Goal: Contribute content: Add original content to the website for others to see

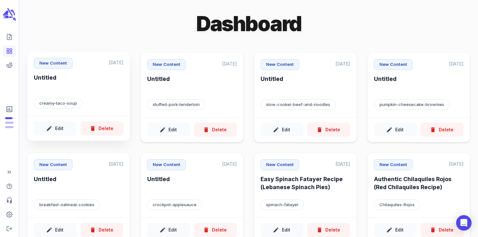
click at [47, 103] on p "creamy-taco-soup" at bounding box center [58, 103] width 49 height 11
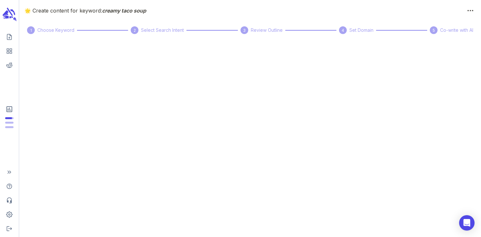
click at [11, 14] on icon "scrollable content" at bounding box center [9, 11] width 6 height 9
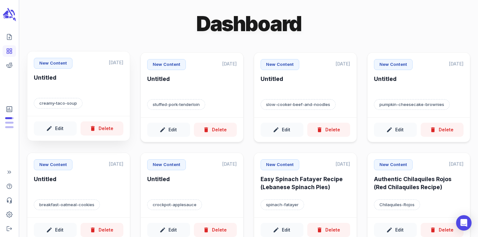
click at [71, 94] on div "New Content [DATE] Untitled creamy-taco-soup" at bounding box center [78, 83] width 102 height 65
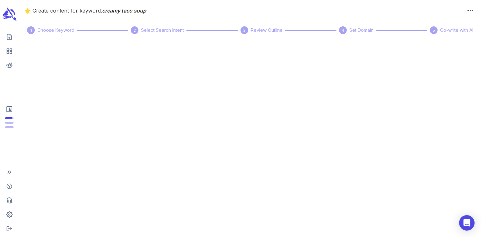
click at [9, 14] on icon "scrollable content" at bounding box center [9, 14] width 14 height 15
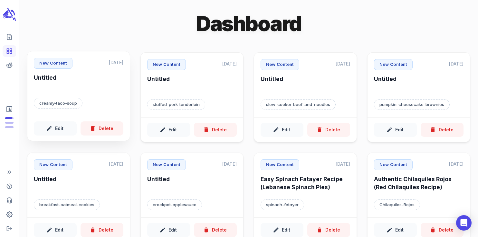
click at [84, 93] on div "New Content [DATE] Untitled creamy-taco-soup" at bounding box center [78, 83] width 102 height 65
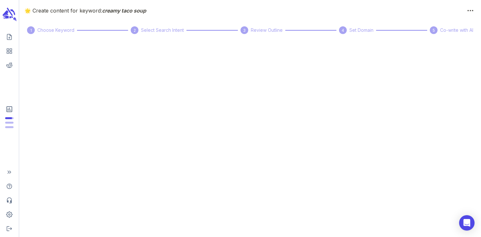
click at [12, 11] on icon "scrollable content" at bounding box center [12, 11] width 4 height 4
